Goal: Transaction & Acquisition: Purchase product/service

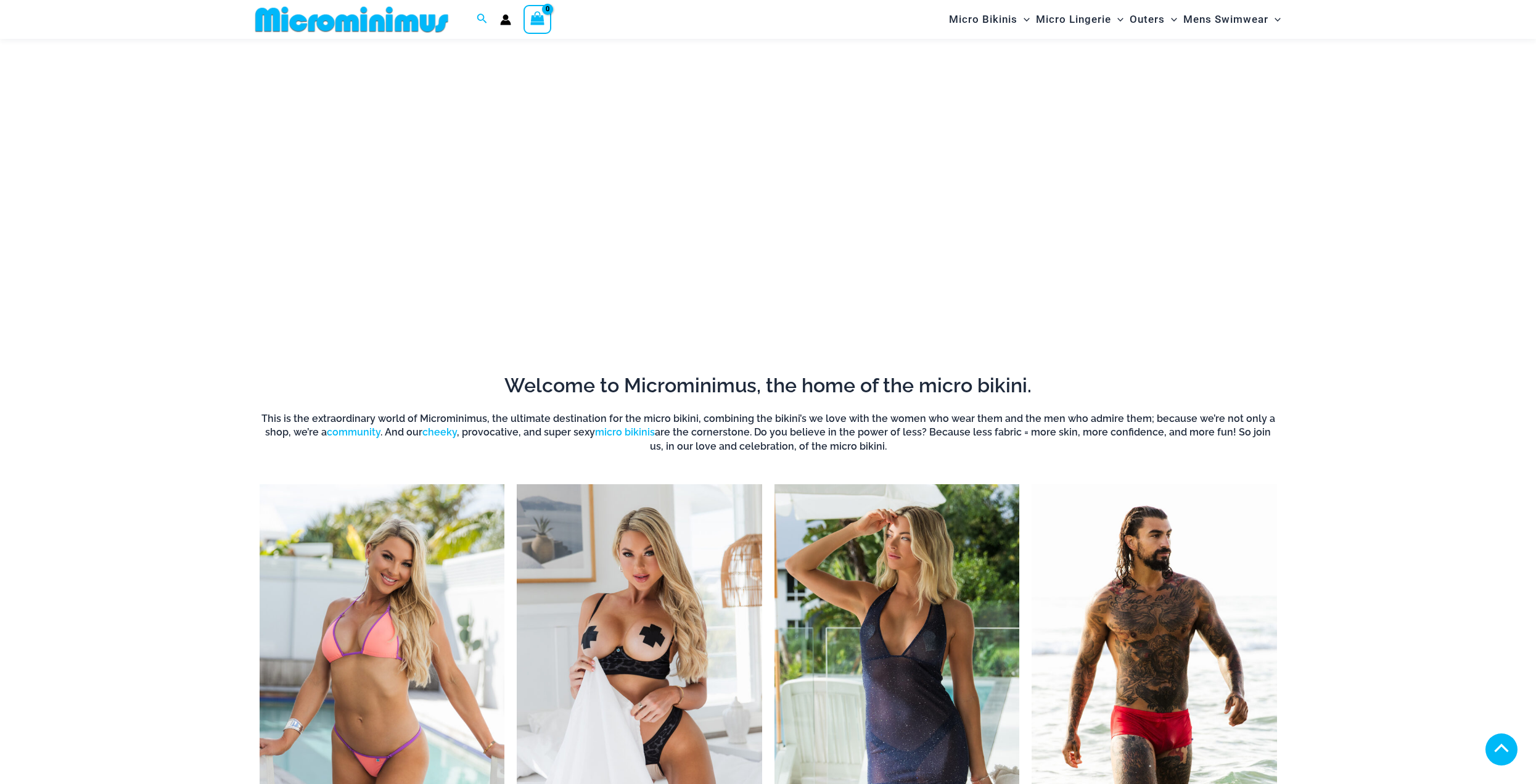
scroll to position [552, 0]
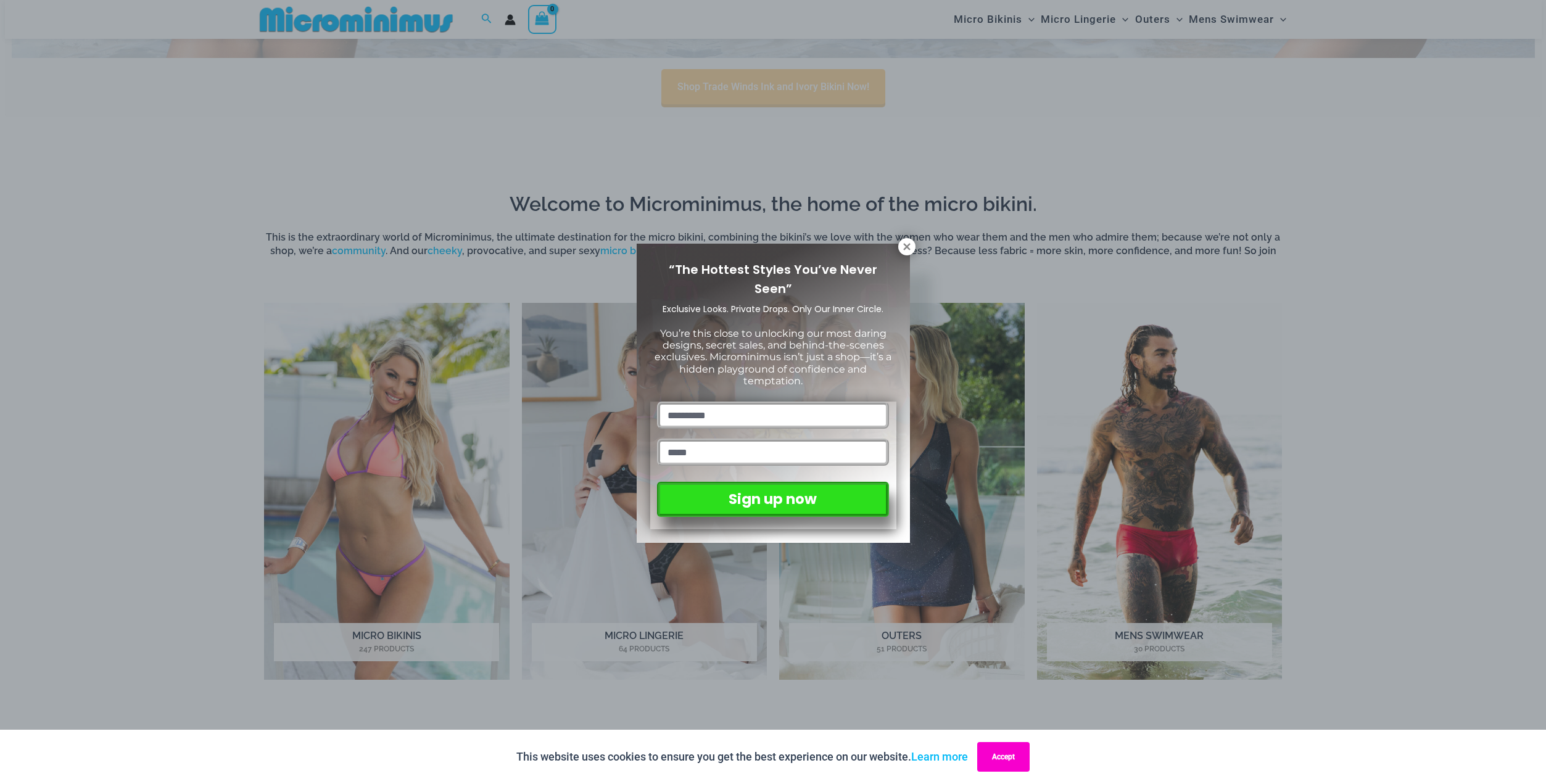
click at [1028, 756] on button "Accept" at bounding box center [1003, 756] width 52 height 30
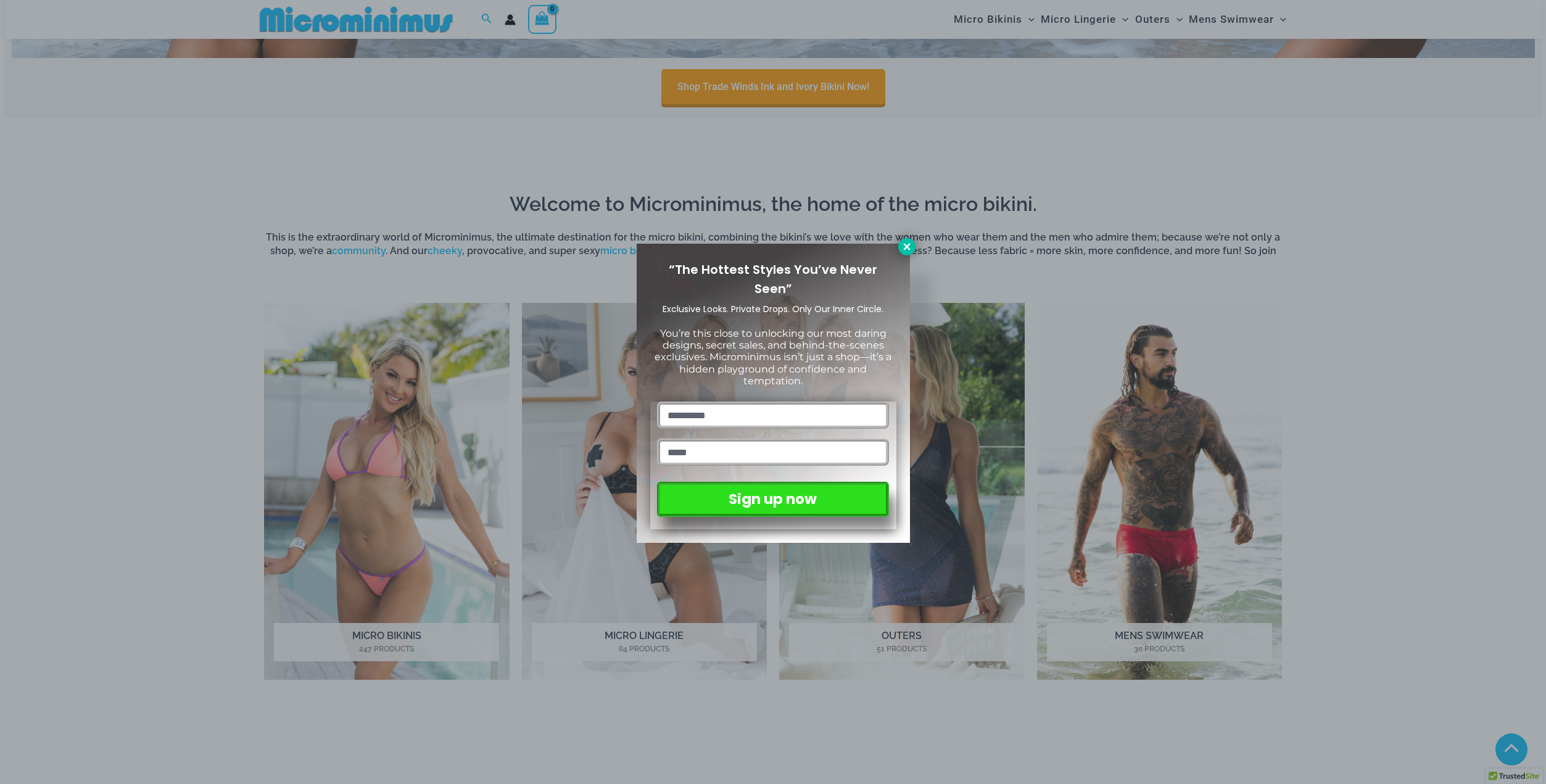
click at [905, 241] on icon at bounding box center [906, 247] width 11 height 11
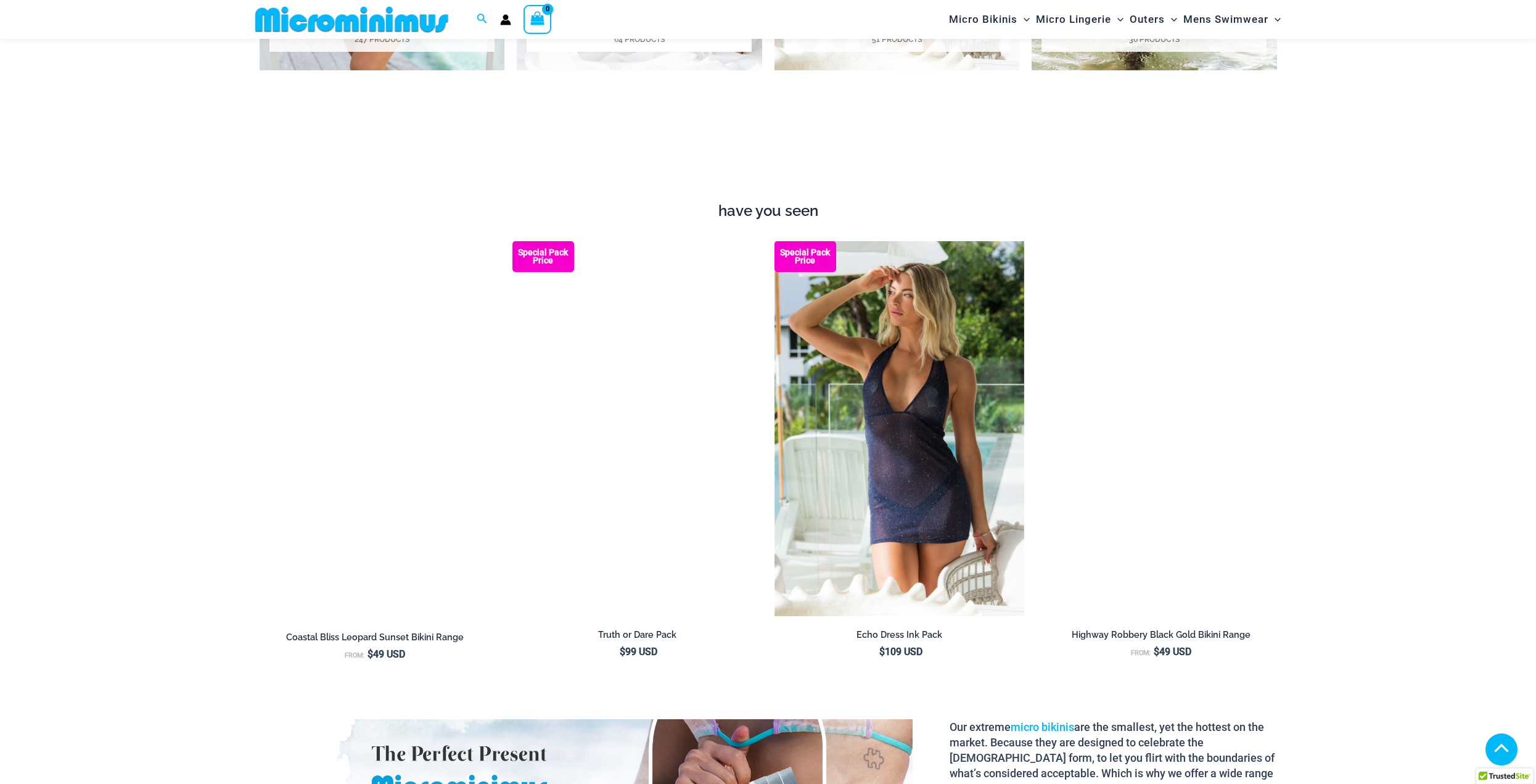
scroll to position [1167, 0]
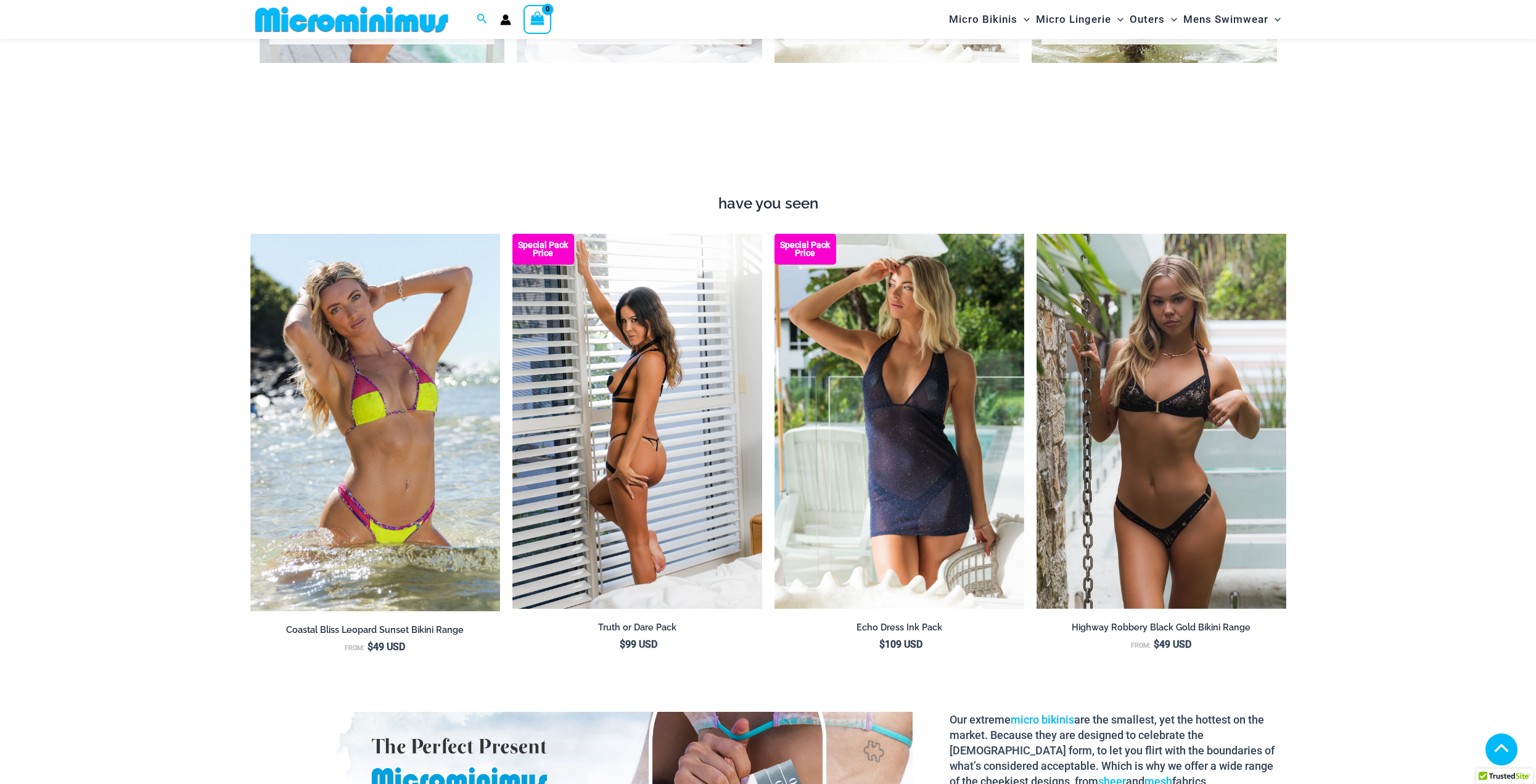
click at [658, 398] on img at bounding box center [638, 420] width 250 height 375
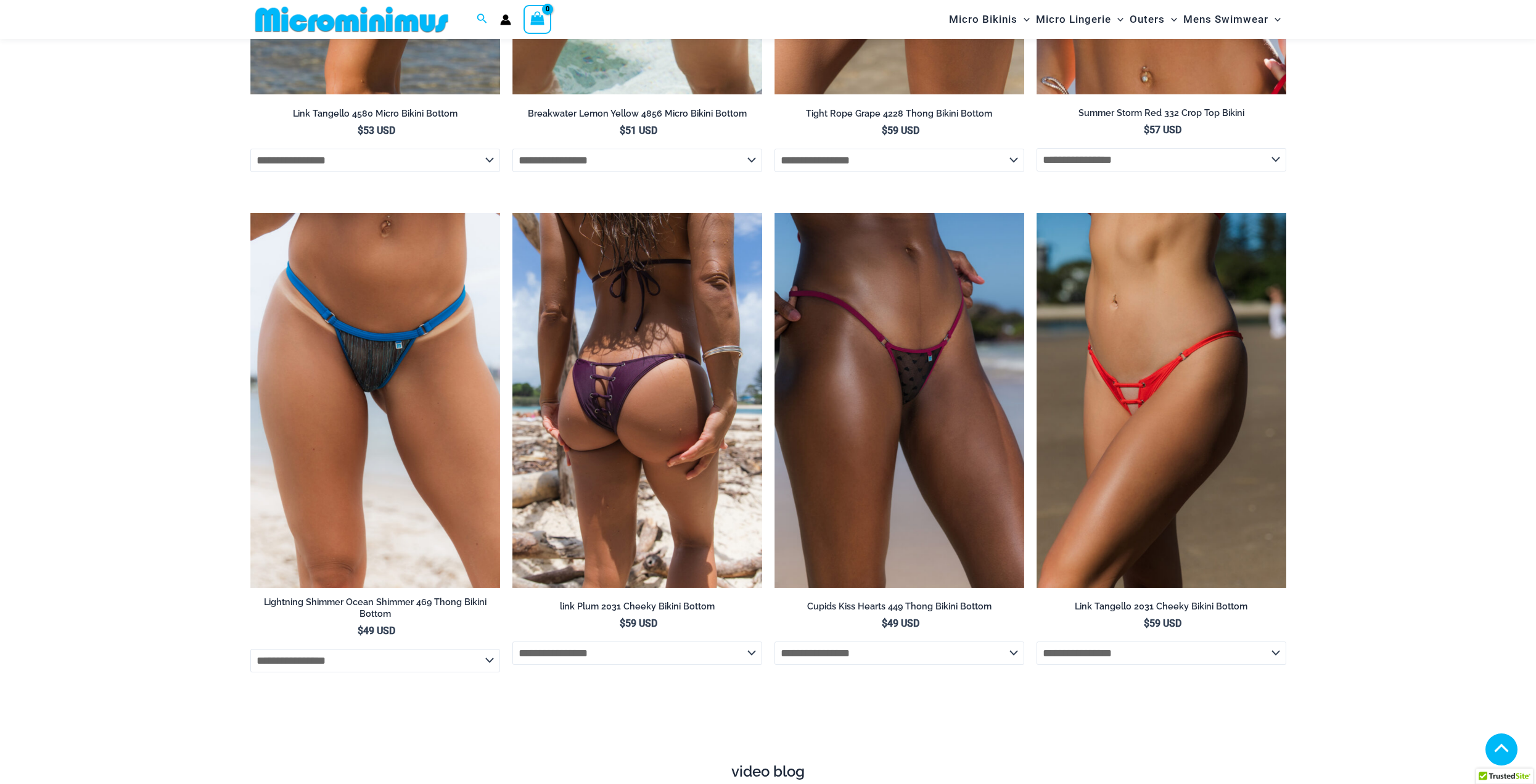
scroll to position [3757, 0]
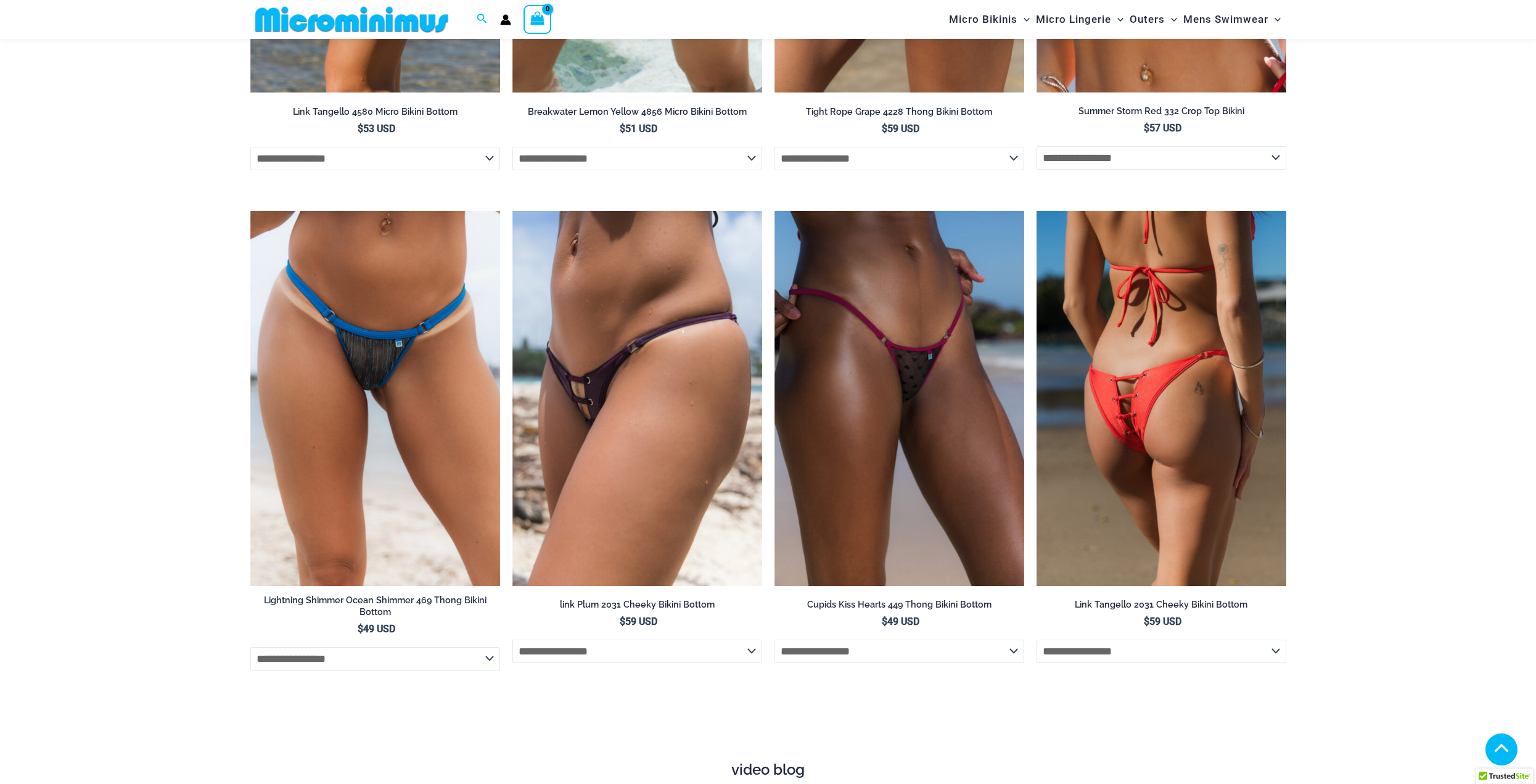
click at [1148, 398] on img at bounding box center [1161, 398] width 250 height 375
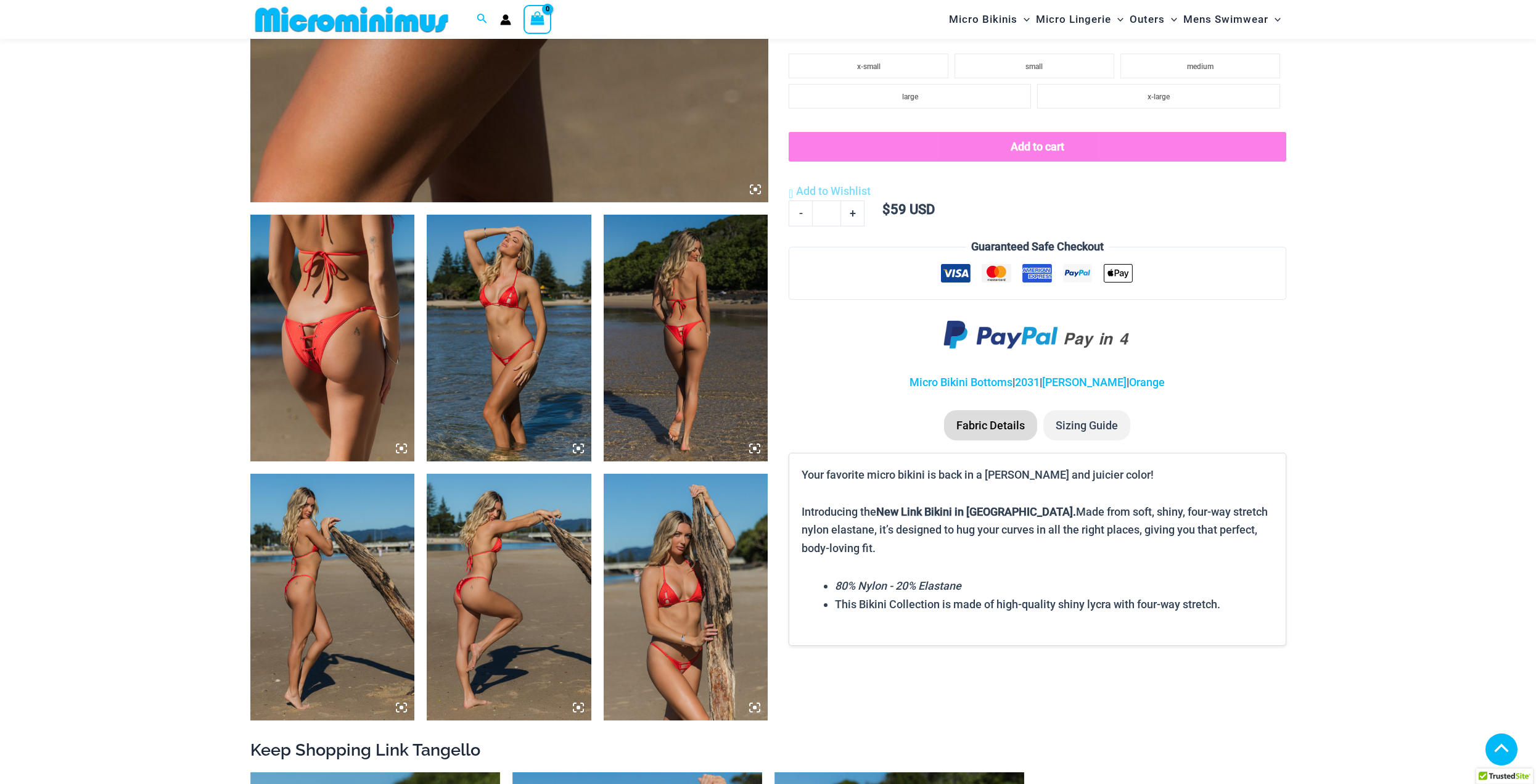
scroll to position [728, 0]
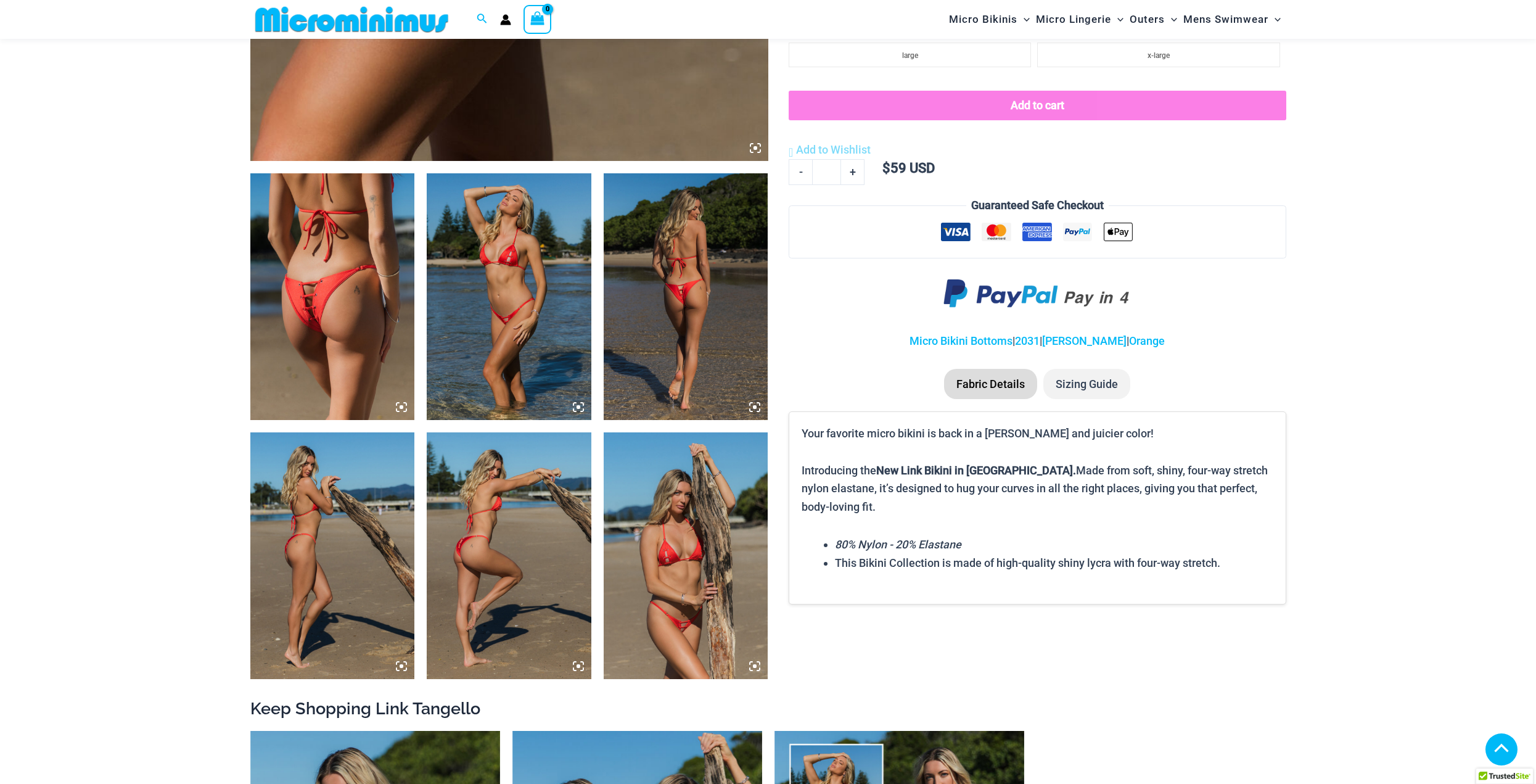
click at [658, 638] on img at bounding box center [686, 555] width 165 height 247
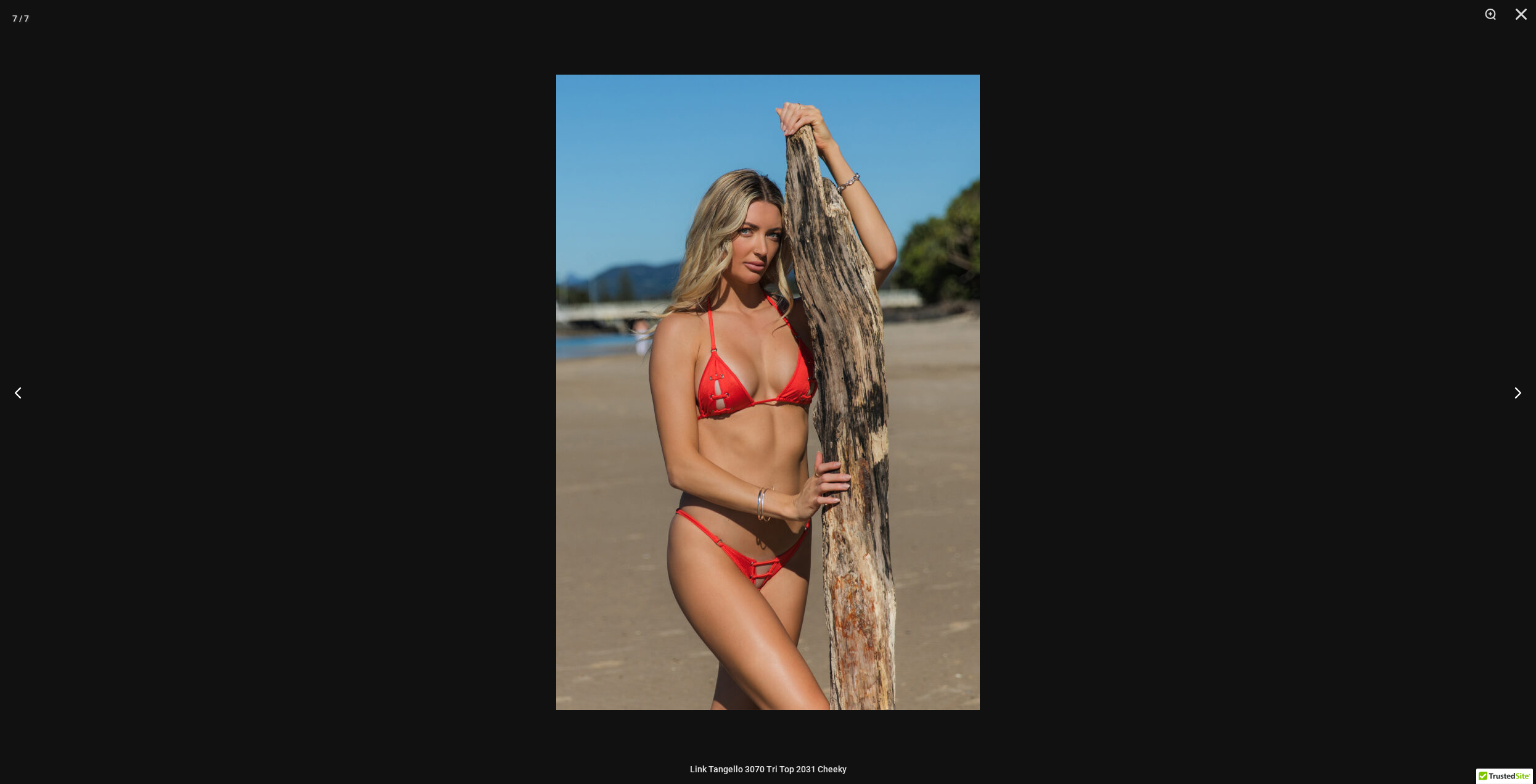
click at [732, 405] on img at bounding box center [768, 392] width 423 height 635
